Goal: Task Accomplishment & Management: Manage account settings

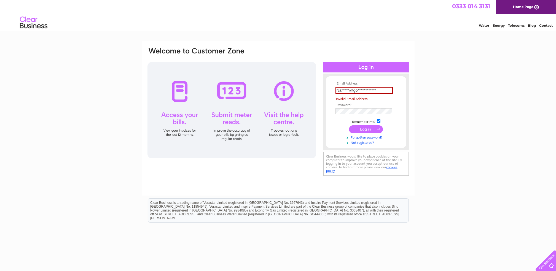
click at [364, 124] on td at bounding box center [366, 129] width 64 height 10
click at [323, 175] on div "**********" at bounding box center [278, 118] width 273 height 154
click at [368, 129] on input "submit" at bounding box center [366, 129] width 34 height 8
type input "N"
click at [289, 176] on div "Email Address: nann Invalid Email Address Password:" at bounding box center [278, 118] width 273 height 154
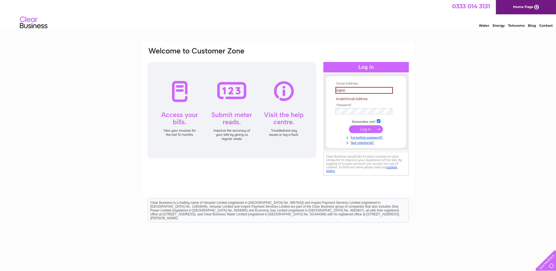
click at [364, 127] on input "submit" at bounding box center [366, 129] width 34 height 8
click at [279, 180] on div "Email Address: nanno Invalid Email Address Password:" at bounding box center [278, 118] width 273 height 154
click at [354, 91] on input "nanno" at bounding box center [363, 90] width 57 height 7
click at [354, 90] on input "nanno" at bounding box center [363, 90] width 57 height 7
type input "n"
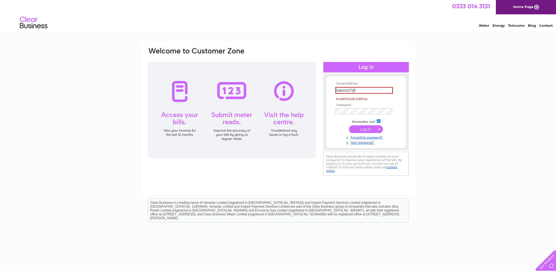
click at [288, 174] on div "Email Address: nanno37@ Invalid Email Address Password:" at bounding box center [278, 118] width 273 height 154
click at [358, 91] on input "nanno37@" at bounding box center [363, 90] width 57 height 7
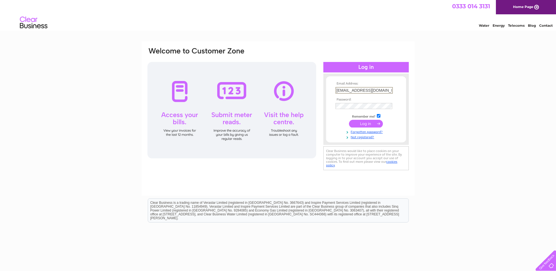
type input "nanno37@googlemail.com"
click at [374, 122] on input "submit" at bounding box center [366, 123] width 34 height 8
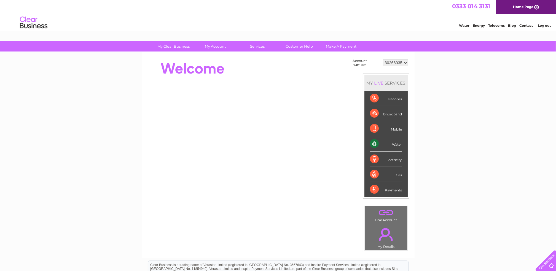
click at [374, 122] on div "Mobile" at bounding box center [386, 128] width 32 height 15
click at [386, 186] on div "Payments" at bounding box center [386, 189] width 32 height 15
click at [389, 190] on div "Payments" at bounding box center [386, 189] width 32 height 15
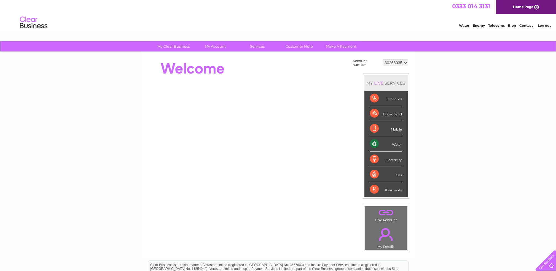
click at [389, 190] on div "Payments" at bounding box center [386, 189] width 32 height 15
drag, startPoint x: 389, startPoint y: 190, endPoint x: 374, endPoint y: 193, distance: 15.9
click at [374, 193] on div "Payments" at bounding box center [386, 189] width 32 height 15
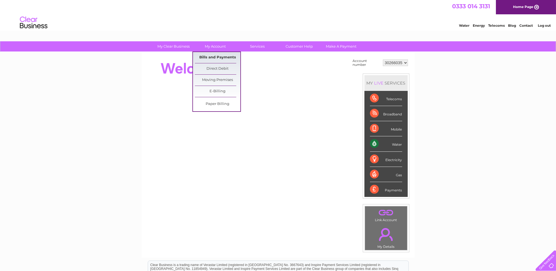
click at [217, 55] on link "Bills and Payments" at bounding box center [217, 57] width 45 height 11
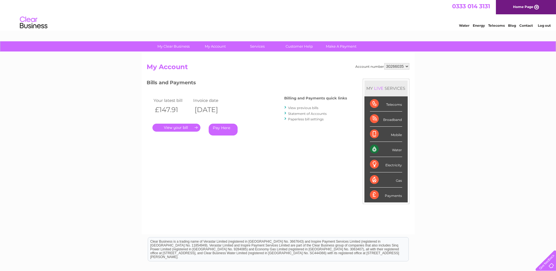
click at [183, 128] on link "." at bounding box center [176, 128] width 48 height 8
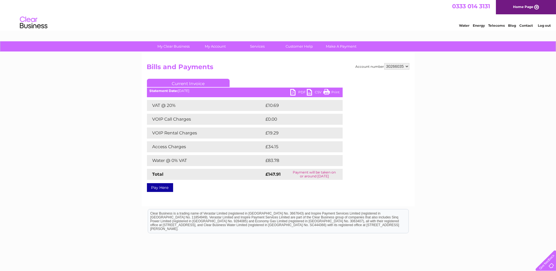
click at [327, 91] on link "Print" at bounding box center [331, 93] width 17 height 8
